Goal: Complete application form

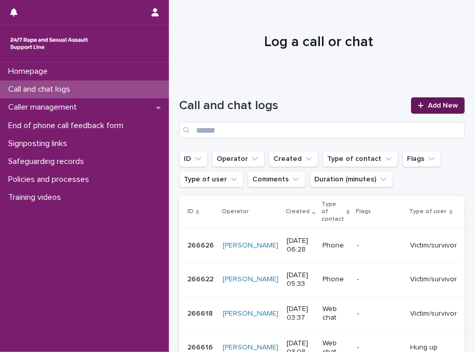
click at [428, 108] on span "Add New" at bounding box center [443, 105] width 30 height 7
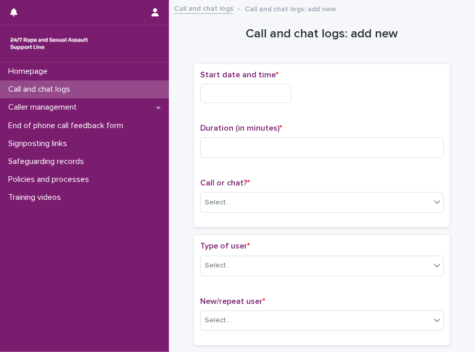
click at [236, 92] on input "text" at bounding box center [245, 93] width 91 height 19
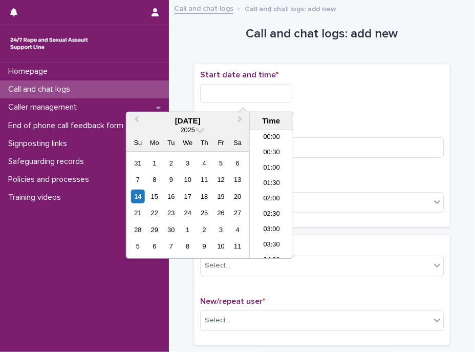
scroll to position [159, 0]
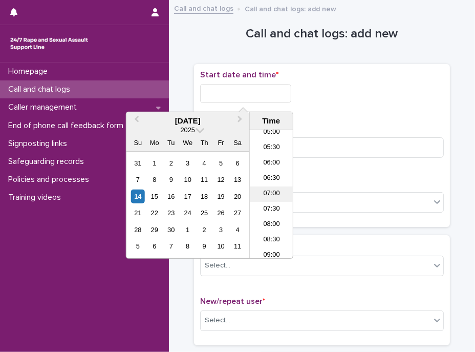
click at [262, 194] on li "07:00" at bounding box center [272, 193] width 44 height 15
drag, startPoint x: 249, startPoint y: 94, endPoint x: 265, endPoint y: 97, distance: 16.3
click at [265, 97] on input "**********" at bounding box center [245, 93] width 91 height 19
type input "**********"
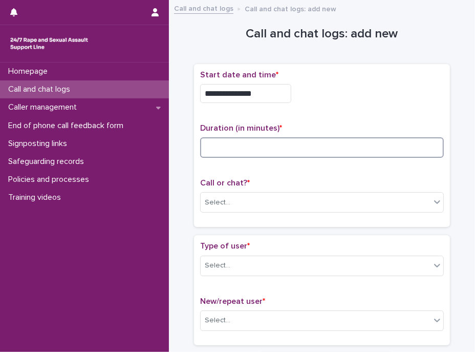
click at [333, 149] on input at bounding box center [322, 147] width 244 height 20
type input "*"
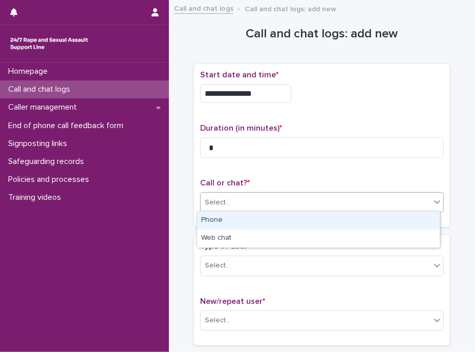
click at [283, 194] on div "Select..." at bounding box center [316, 202] width 230 height 17
click at [227, 220] on div "Phone" at bounding box center [318, 221] width 243 height 18
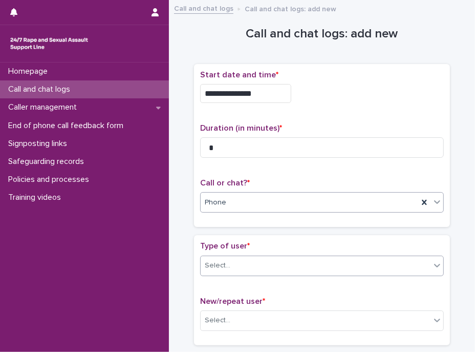
click at [226, 263] on div "Select..." at bounding box center [316, 265] width 230 height 17
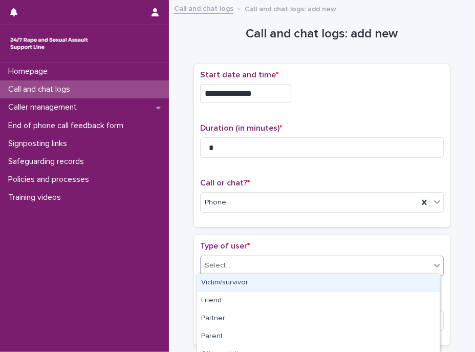
type input "*"
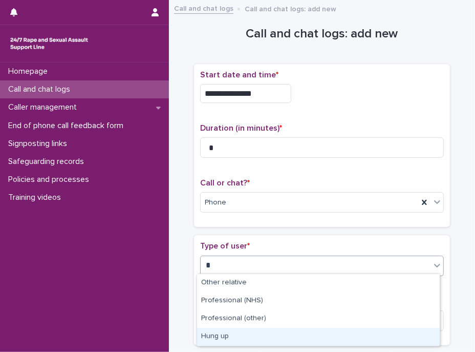
click at [226, 334] on div "Hung up" at bounding box center [318, 337] width 243 height 18
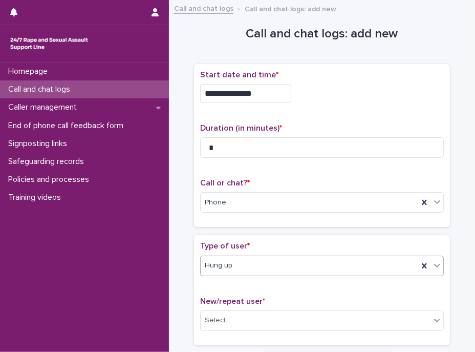
click at [237, 297] on p "New/repeat user *" at bounding box center [322, 302] width 244 height 10
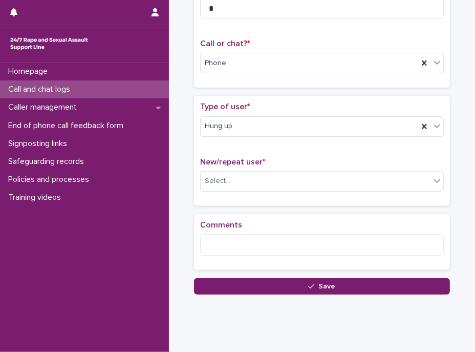
scroll to position [160, 0]
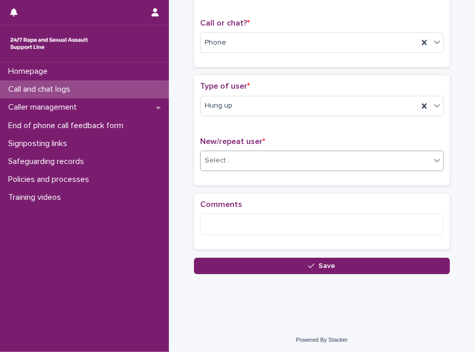
click at [233, 161] on div "Select..." at bounding box center [316, 160] width 230 height 17
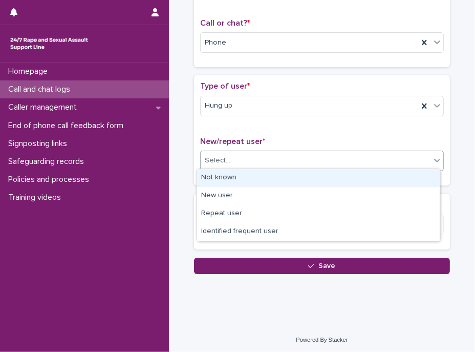
click at [231, 176] on div "Not known" at bounding box center [318, 178] width 243 height 18
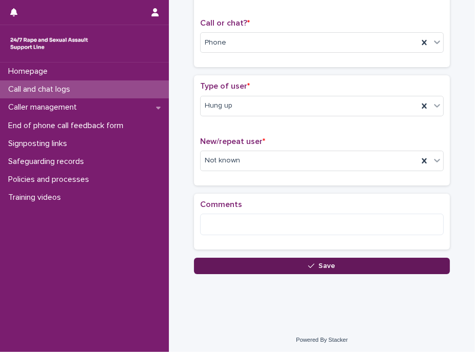
click at [256, 263] on button "Save" at bounding box center [322, 266] width 256 height 16
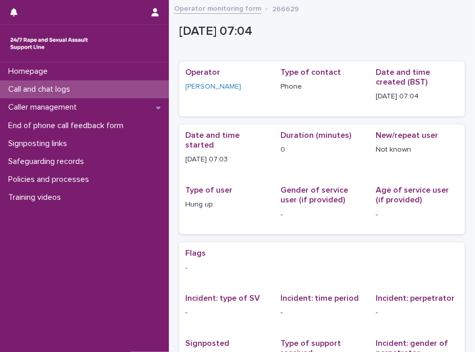
click at [211, 9] on link "Operator monitoring form" at bounding box center [217, 8] width 87 height 12
